Goal: Transaction & Acquisition: Obtain resource

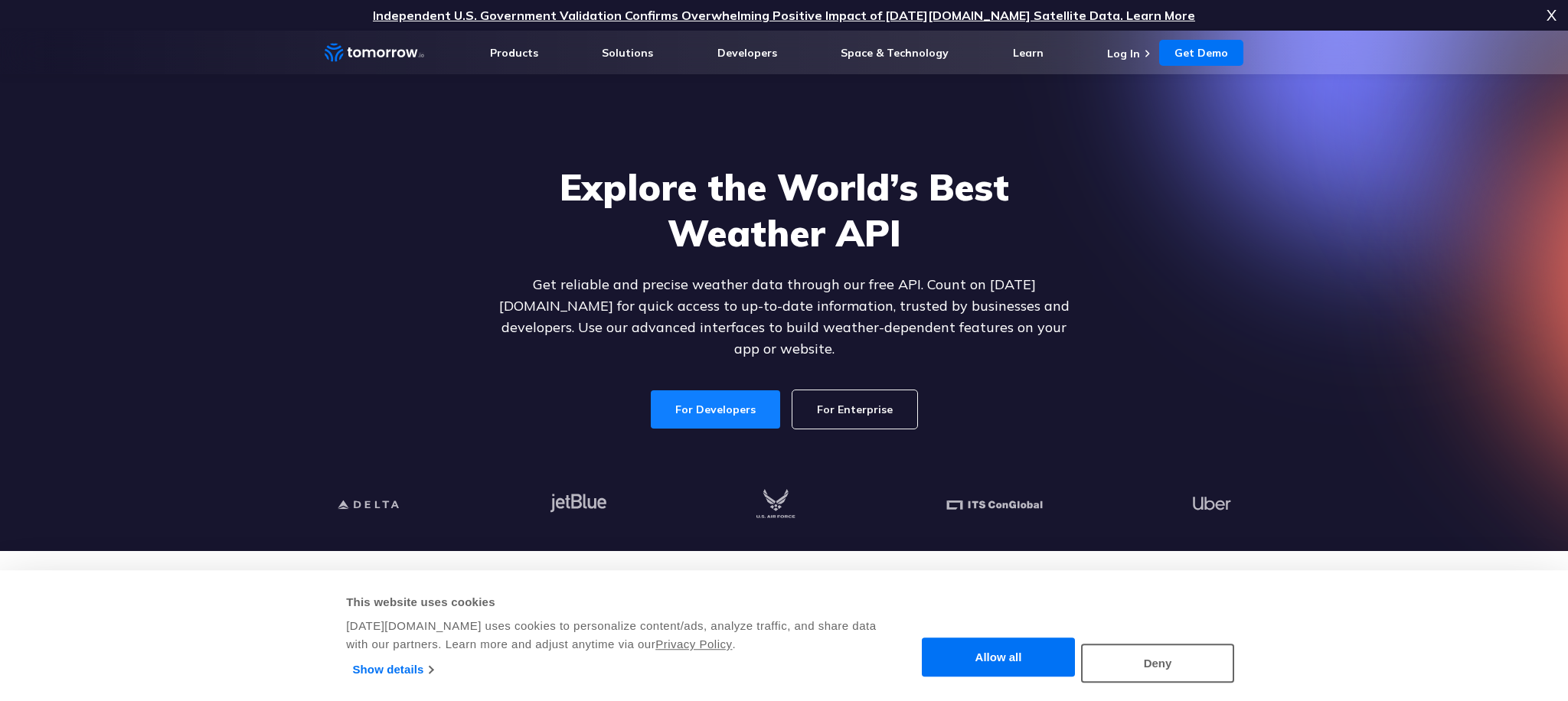
click at [716, 390] on link "For Developers" at bounding box center [715, 409] width 129 height 38
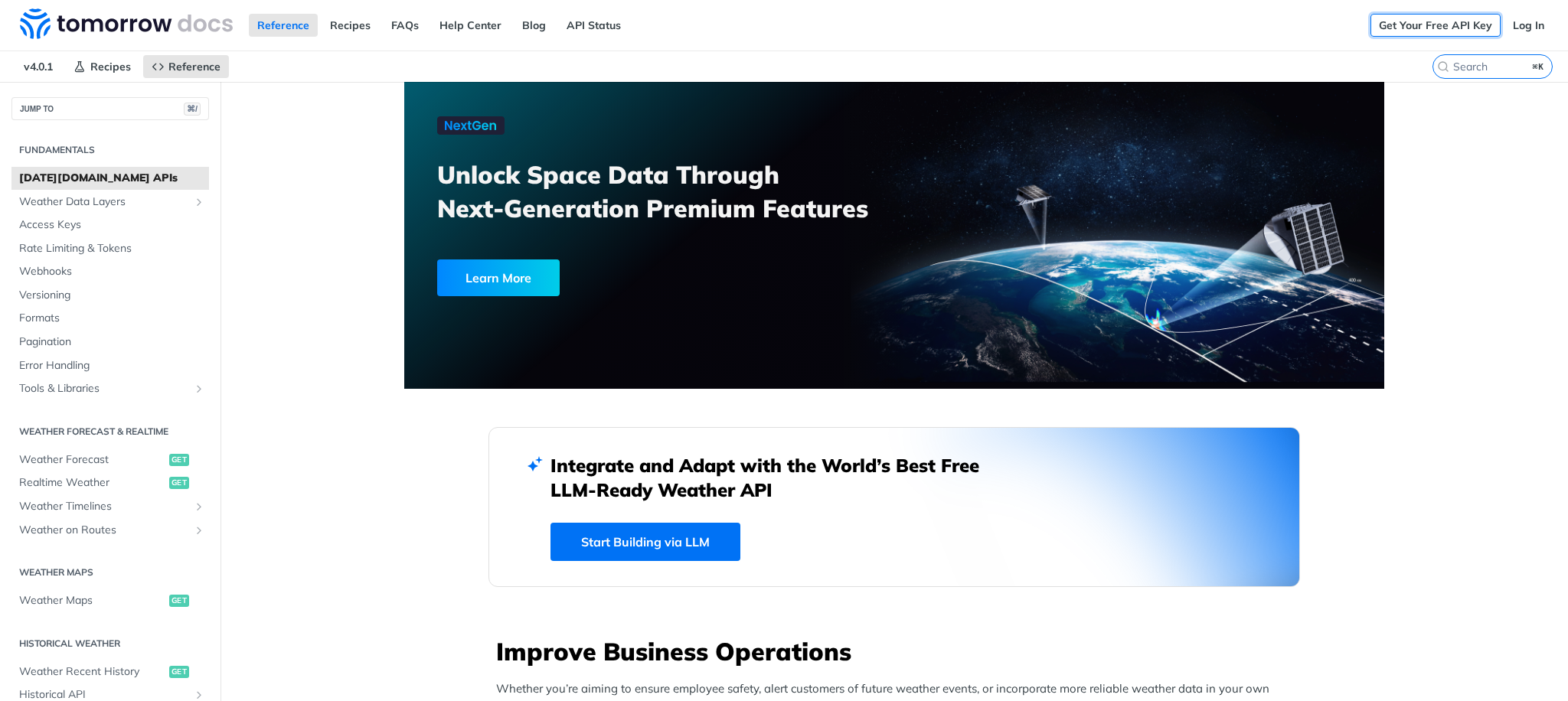
click at [1409, 24] on link "Get Your Free API Key" at bounding box center [1435, 25] width 130 height 23
click at [1524, 29] on link "Log In" at bounding box center [1528, 25] width 48 height 23
